Goal: Task Accomplishment & Management: Complete application form

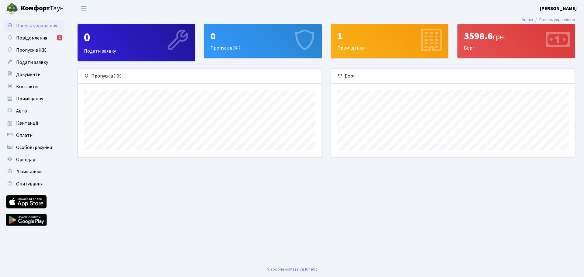
scroll to position [88, 243]
click at [33, 36] on span "Повідомлення" at bounding box center [31, 38] width 31 height 7
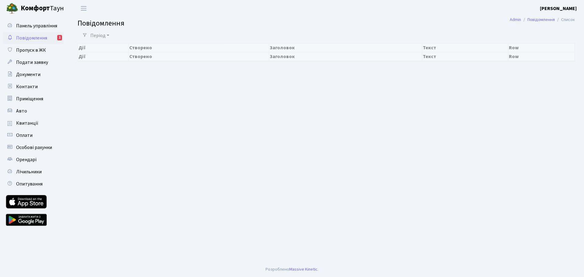
select select "25"
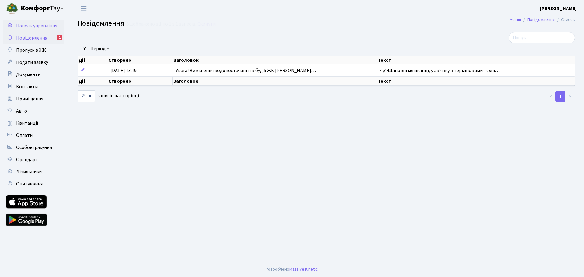
click at [29, 25] on span "Панель управління" at bounding box center [36, 26] width 41 height 7
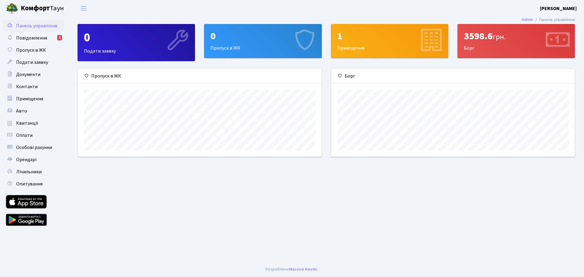
scroll to position [88, 243]
click at [22, 135] on span "Оплати" at bounding box center [24, 135] width 16 height 7
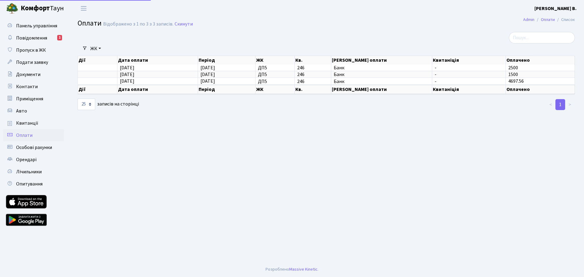
select select "25"
click at [33, 125] on span "Квитанції" at bounding box center [27, 123] width 22 height 7
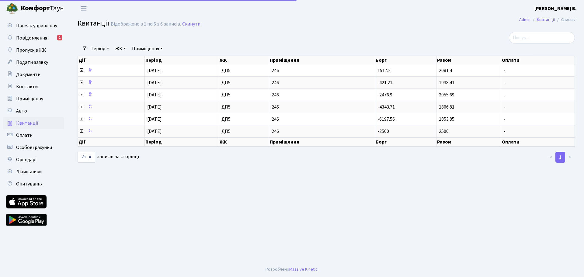
select select "25"
click at [37, 26] on span "Панель управління" at bounding box center [36, 26] width 41 height 7
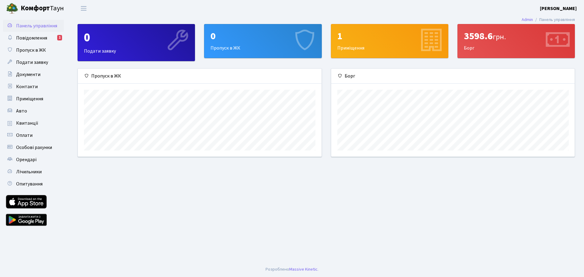
scroll to position [88, 243]
click at [22, 113] on span "Авто" at bounding box center [21, 111] width 11 height 7
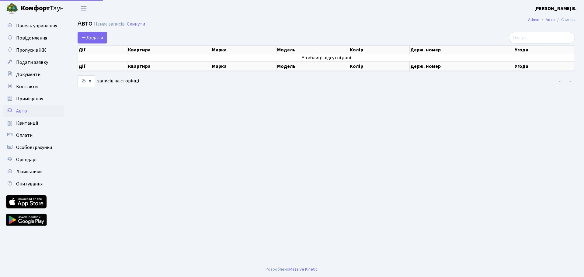
select select "25"
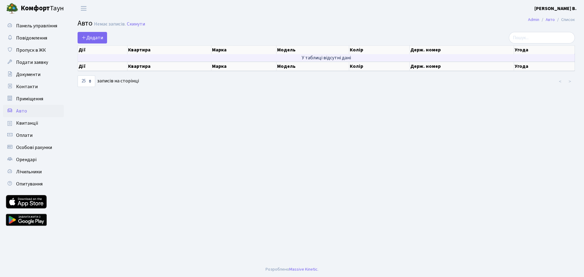
click at [140, 56] on td "У таблиці відсутні дані" at bounding box center [326, 57] width 497 height 7
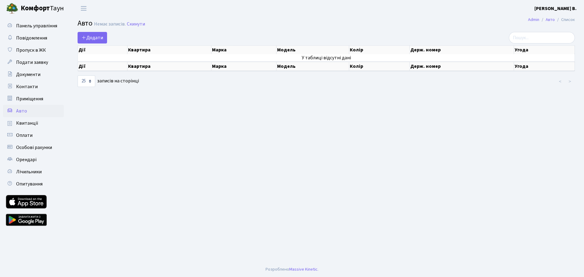
click at [96, 50] on th "Дії" at bounding box center [103, 50] width 50 height 9
click at [90, 40] on span "Додати" at bounding box center [93, 37] width 22 height 7
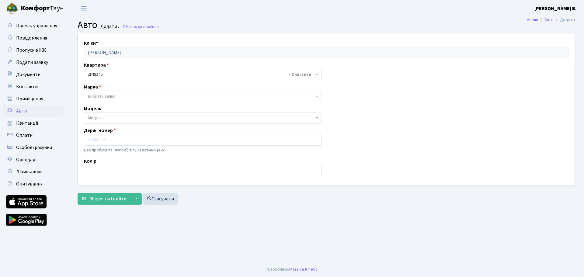
click at [107, 97] on span "Вибрати запис" at bounding box center [101, 96] width 27 height 6
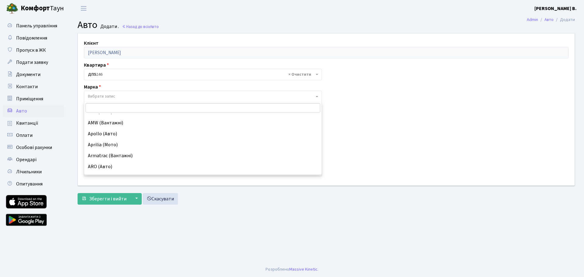
scroll to position [304, 0]
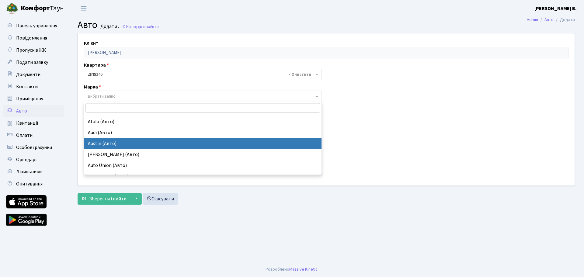
type input "k"
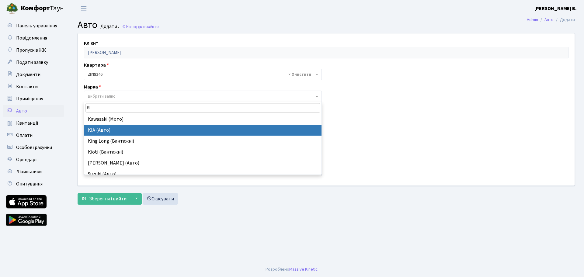
type input "KI"
select select "71"
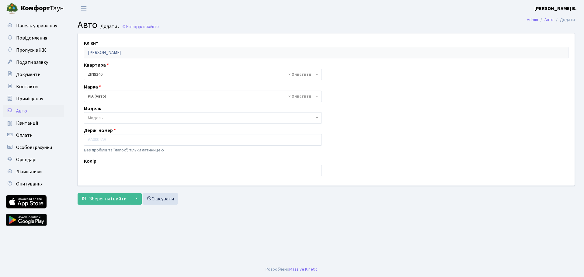
click at [100, 116] on span "Модель" at bounding box center [95, 118] width 15 height 6
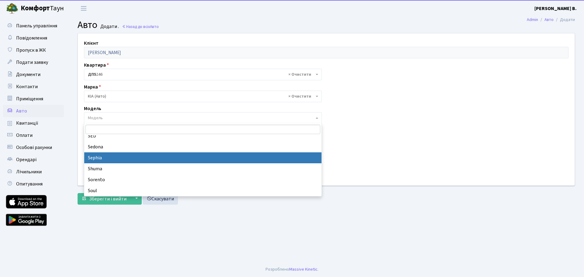
scroll to position [419, 0]
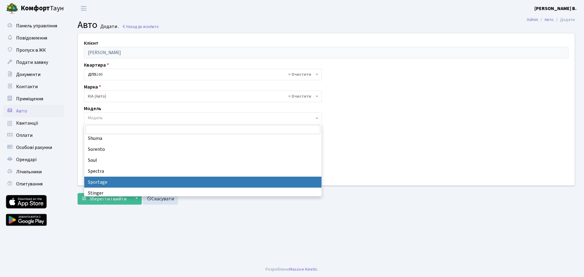
select select "1184"
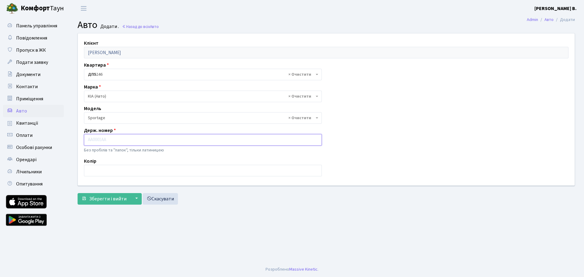
click at [110, 140] on input "text" at bounding box center [203, 140] width 238 height 12
type input "AA1081TX"
click at [104, 171] on input "text" at bounding box center [203, 171] width 238 height 12
type input "червоний"
click at [113, 201] on span "Зберегти і вийти" at bounding box center [107, 199] width 37 height 7
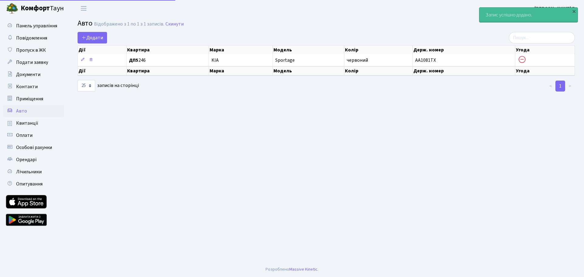
select select "25"
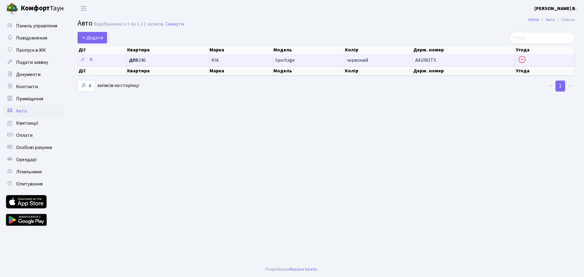
click at [524, 59] on icon at bounding box center [522, 59] width 9 height 9
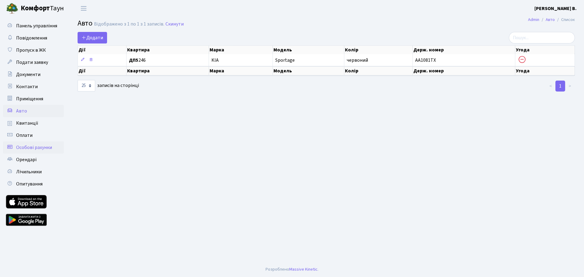
click at [48, 147] on span "Особові рахунки" at bounding box center [34, 147] width 36 height 7
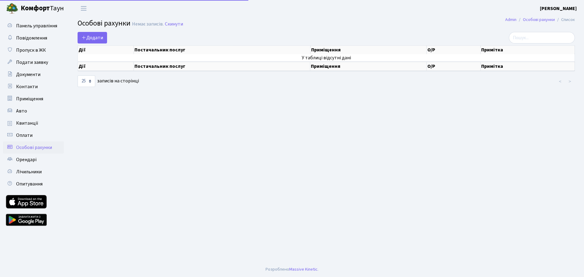
select select "25"
click at [133, 147] on main "Admin Особові рахунки Список Особові рахунки [PERSON_NAME] записів. Скинути Дод…" at bounding box center [326, 139] width 516 height 245
